Goal: Transaction & Acquisition: Purchase product/service

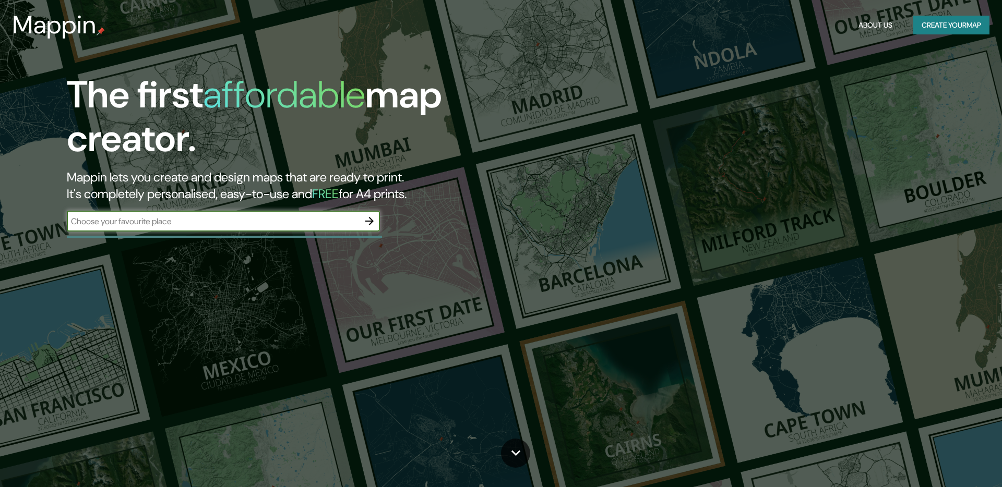
click at [278, 229] on div "​" at bounding box center [223, 221] width 313 height 21
type input "[GEOGRAPHIC_DATA]"
click at [366, 220] on icon "button" at bounding box center [369, 221] width 13 height 13
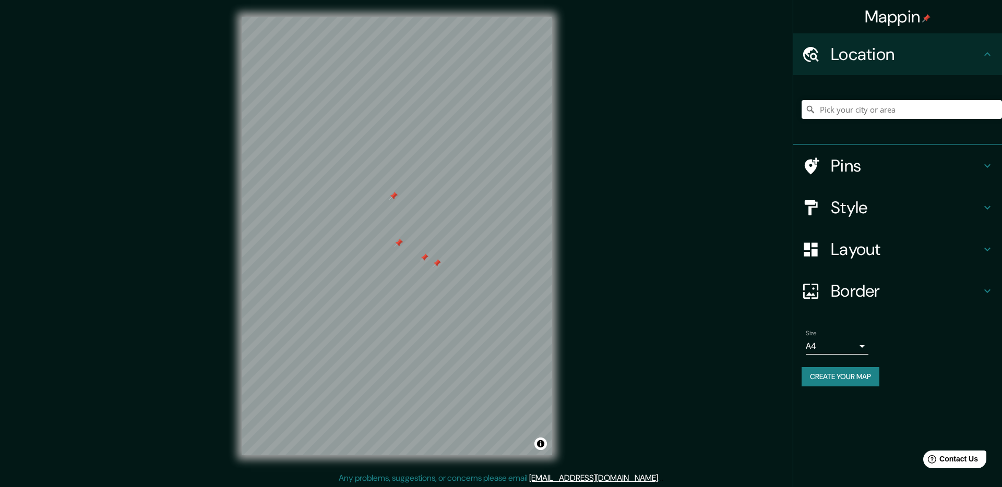
click at [435, 265] on div at bounding box center [437, 263] width 8 height 8
click at [423, 257] on div at bounding box center [424, 258] width 8 height 8
click at [436, 260] on div at bounding box center [439, 262] width 8 height 8
click at [441, 261] on div at bounding box center [439, 262] width 8 height 8
click at [357, 221] on div at bounding box center [358, 224] width 8 height 8
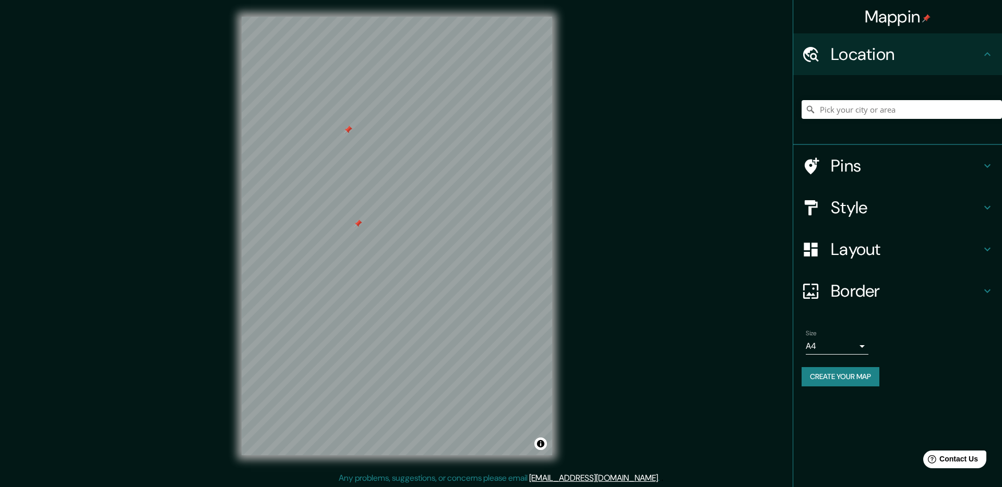
click at [357, 221] on div at bounding box center [358, 224] width 8 height 8
click at [875, 118] on input "Pick your city or area" at bounding box center [902, 109] width 200 height 19
click at [881, 114] on input "Pick your city or area" at bounding box center [902, 109] width 200 height 19
type input "f"
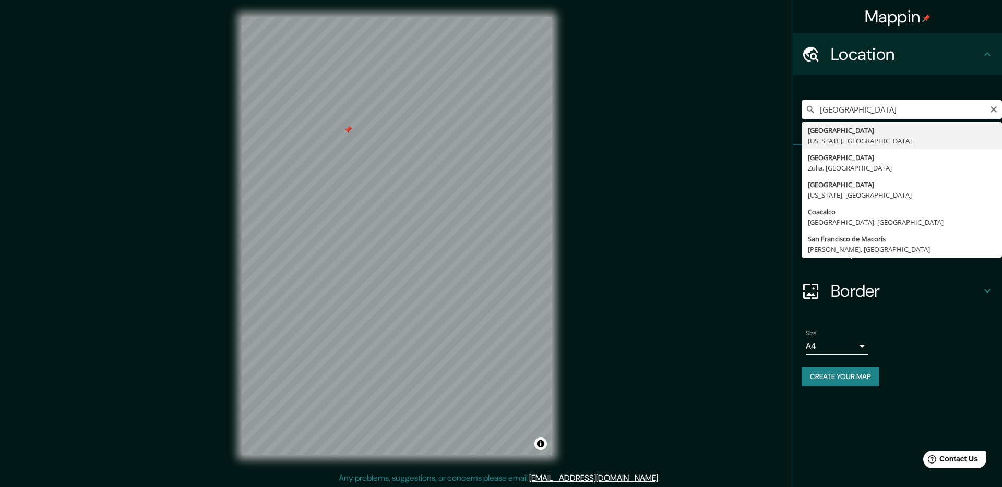
type input "[GEOGRAPHIC_DATA], [US_STATE], [GEOGRAPHIC_DATA]"
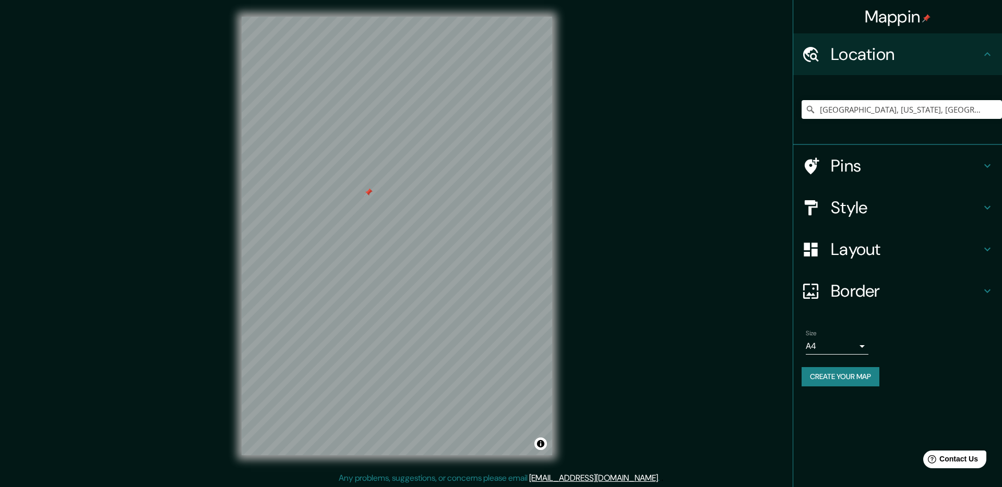
click at [371, 188] on div at bounding box center [368, 192] width 8 height 8
click at [905, 213] on h4 "Style" at bounding box center [906, 207] width 150 height 21
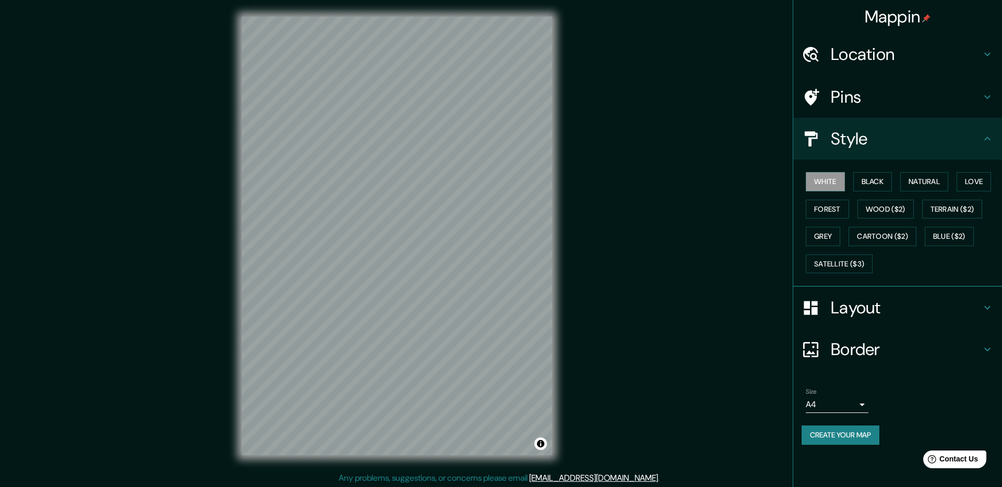
click at [971, 142] on h4 "Style" at bounding box center [906, 138] width 150 height 21
click at [862, 297] on h4 "Layout" at bounding box center [906, 307] width 150 height 21
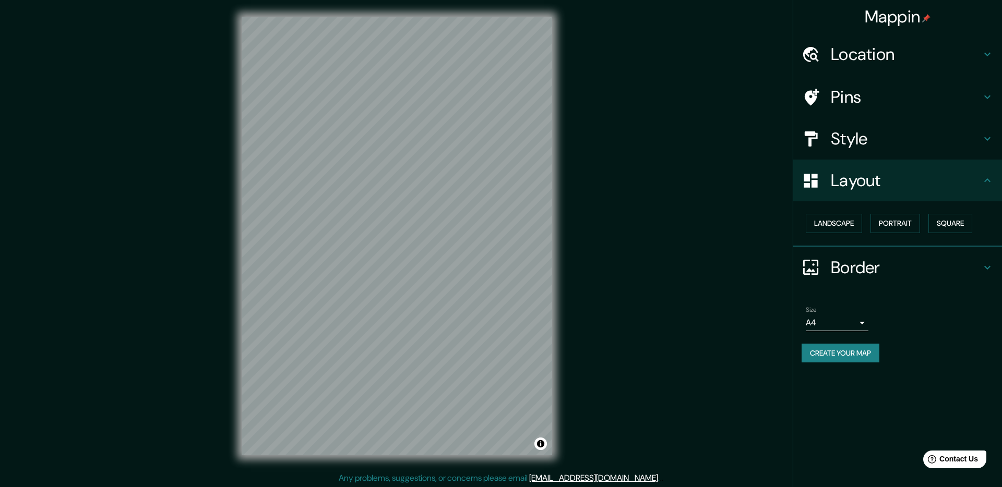
click at [886, 19] on h4 "Mappin" at bounding box center [898, 16] width 66 height 21
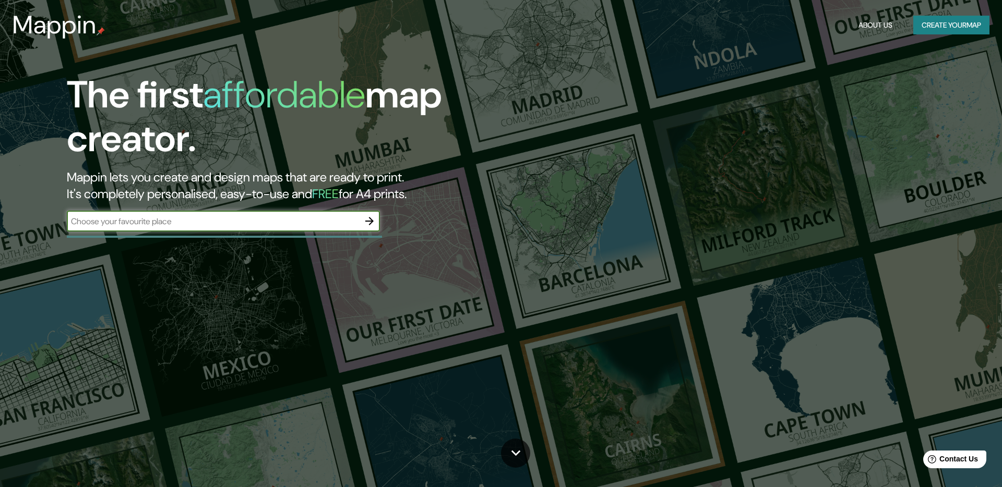
click at [329, 227] on input "text" at bounding box center [213, 222] width 292 height 12
click at [365, 223] on icon "button" at bounding box center [369, 221] width 13 height 13
